Goal: Book appointment/travel/reservation

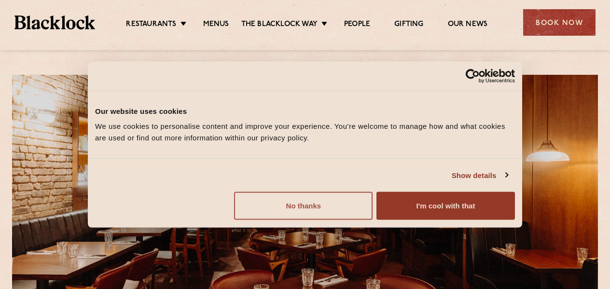
click at [302, 203] on button "No thanks" at bounding box center [303, 206] width 139 height 28
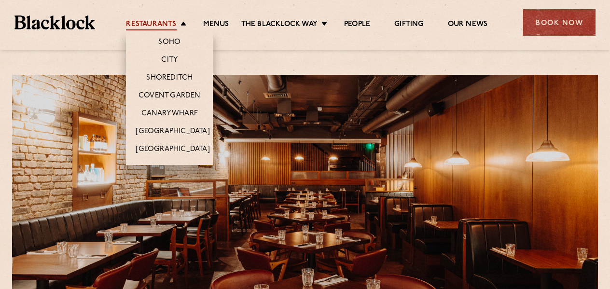
click at [150, 24] on link "Restaurants" at bounding box center [151, 25] width 50 height 11
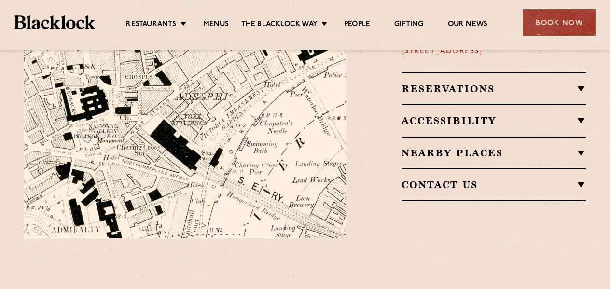
scroll to position [659, 0]
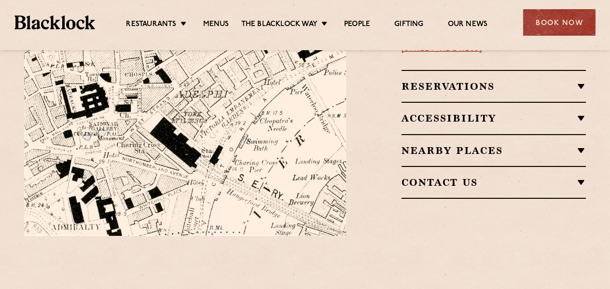
click at [521, 145] on h2 "Nearby Places" at bounding box center [494, 151] width 185 height 12
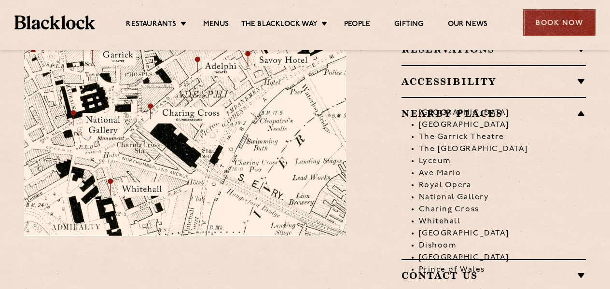
click at [555, 20] on div "Book Now" at bounding box center [559, 22] width 72 height 27
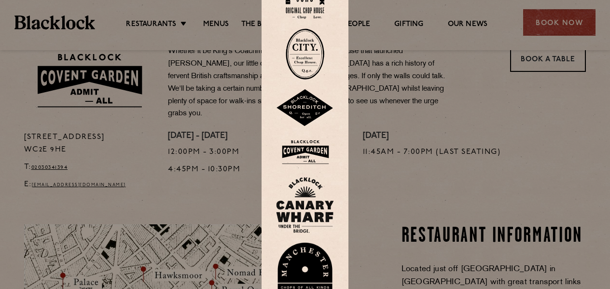
scroll to position [327, 0]
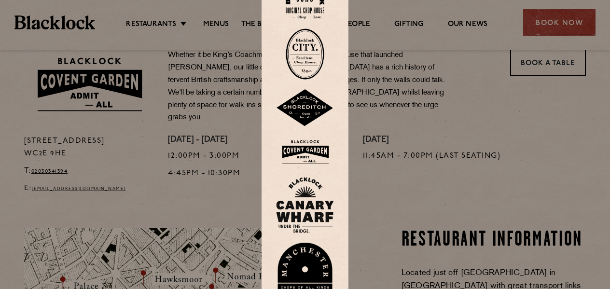
click at [536, 65] on div at bounding box center [305, 144] width 610 height 289
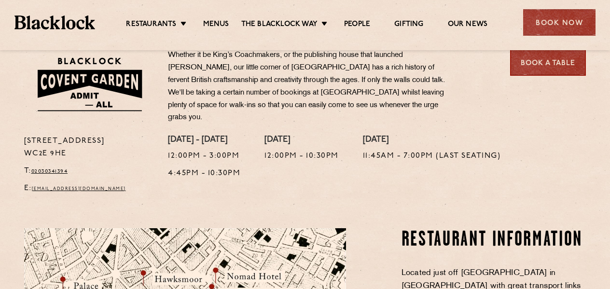
click at [536, 65] on link "Book a Table" at bounding box center [548, 62] width 76 height 27
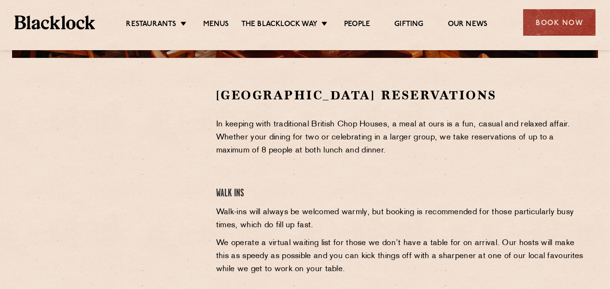
scroll to position [299, 0]
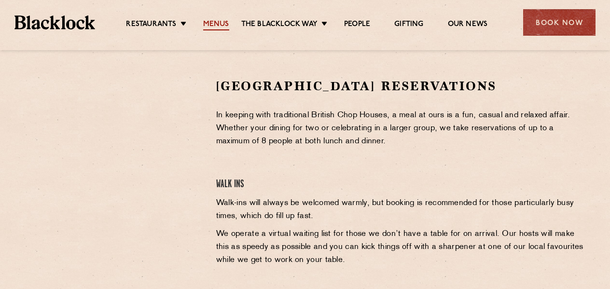
click at [215, 24] on link "Menus" at bounding box center [216, 25] width 26 height 11
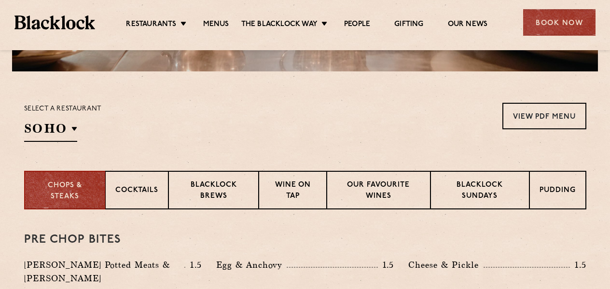
scroll to position [234, 0]
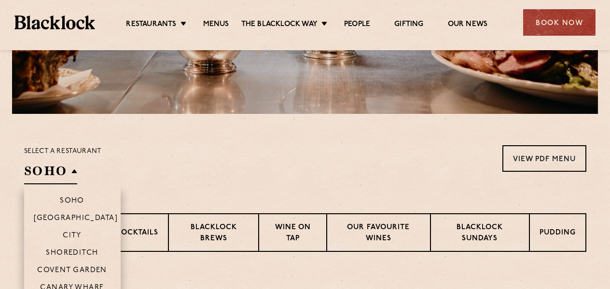
click at [57, 174] on h2 "SOHO" at bounding box center [50, 174] width 53 height 22
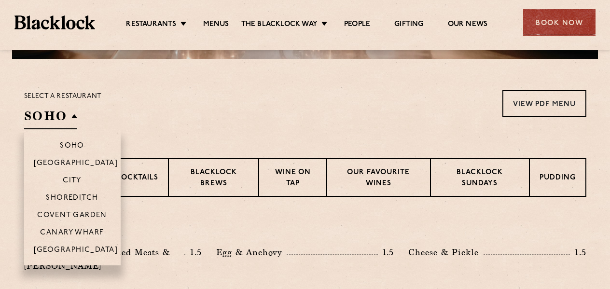
scroll to position [292, 0]
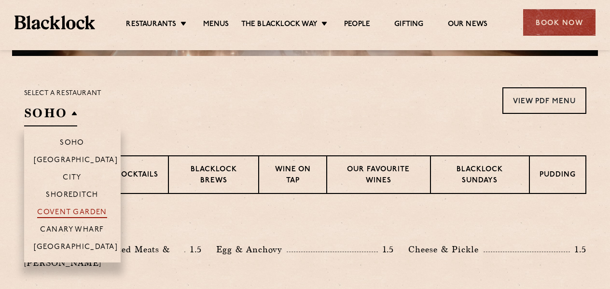
click at [79, 211] on p "Covent Garden" at bounding box center [72, 214] width 70 height 10
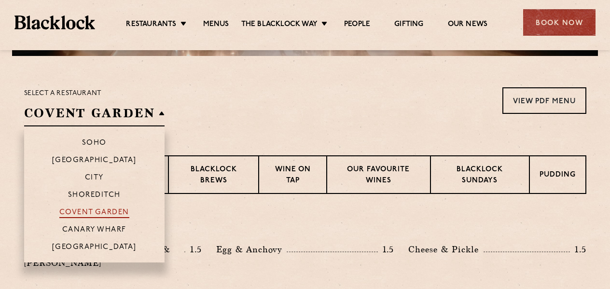
click at [79, 211] on p "Covent Garden" at bounding box center [94, 214] width 70 height 10
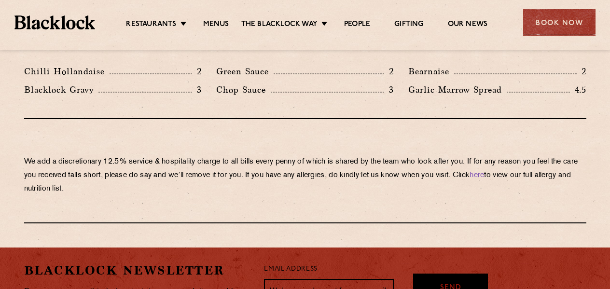
scroll to position [1688, 0]
